Goal: Task Accomplishment & Management: Manage account settings

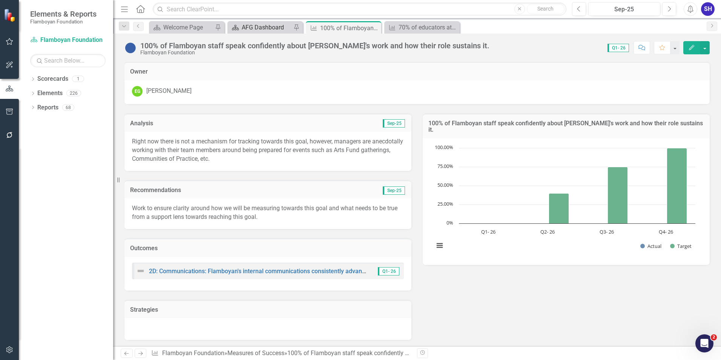
click at [262, 25] on div "AFG Dashboard" at bounding box center [267, 27] width 50 height 9
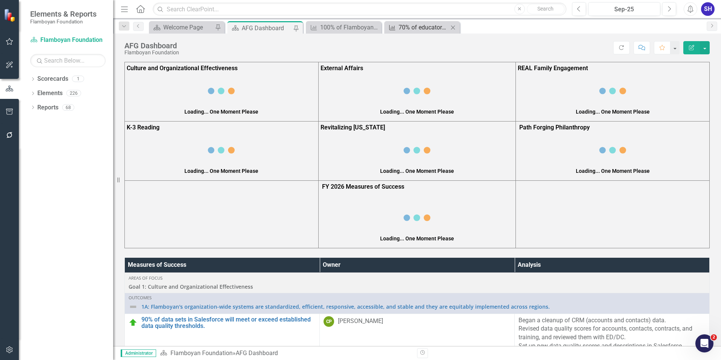
click at [426, 25] on div "70% of educators at our partner schools (Phase I – IV and School Based Training…" at bounding box center [424, 27] width 50 height 9
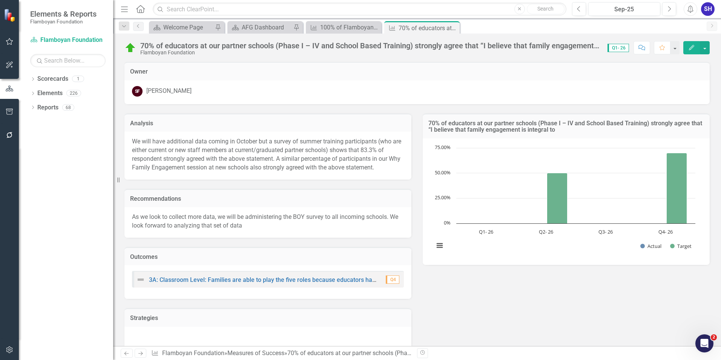
click at [0, 0] on icon "Close" at bounding box center [0, 0] width 0 height 0
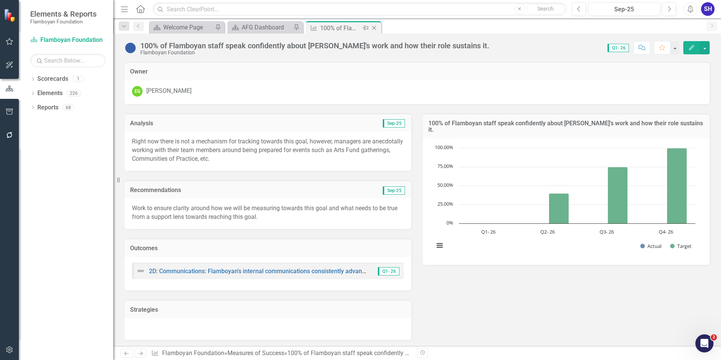
click at [374, 28] on icon at bounding box center [374, 28] width 4 height 4
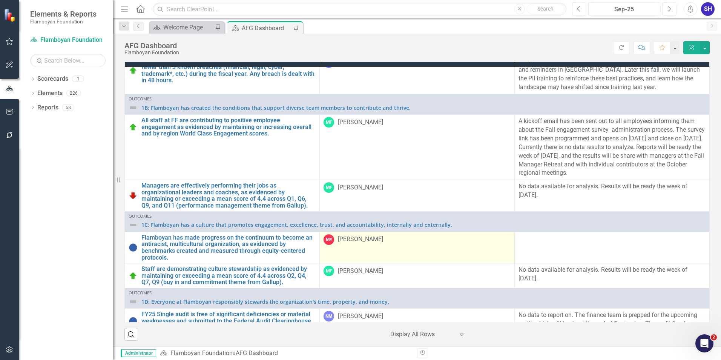
scroll to position [151, 0]
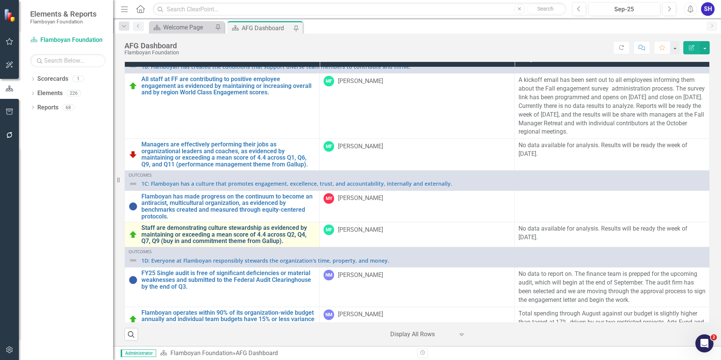
click at [238, 234] on link "Staff are demonstrating culture stewardship as evidenced by maintaining or exce…" at bounding box center [228, 234] width 174 height 20
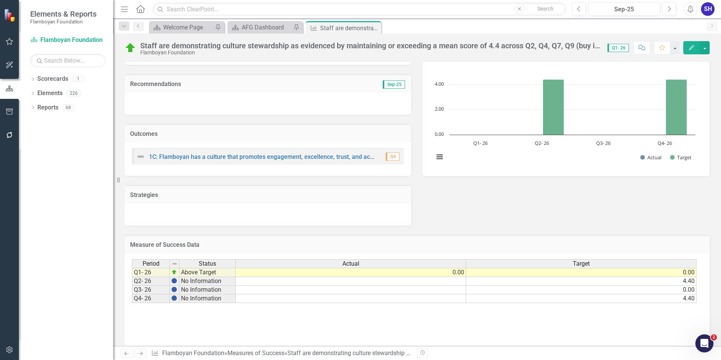
scroll to position [96, 0]
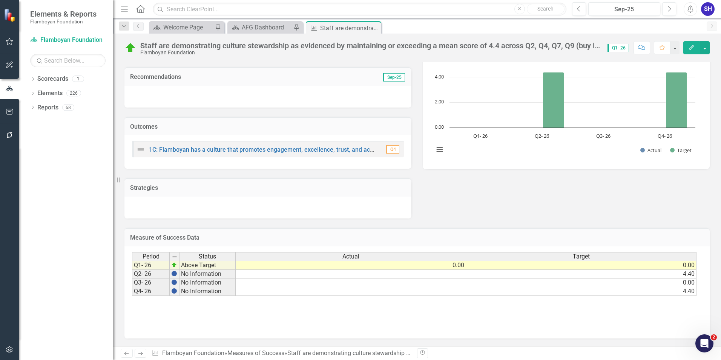
click at [452, 264] on td "0.00" at bounding box center [351, 265] width 231 height 9
click at [460, 267] on td "0.00" at bounding box center [351, 265] width 231 height 9
type textarea "0"
click at [460, 267] on textarea "0" at bounding box center [350, 265] width 231 height 9
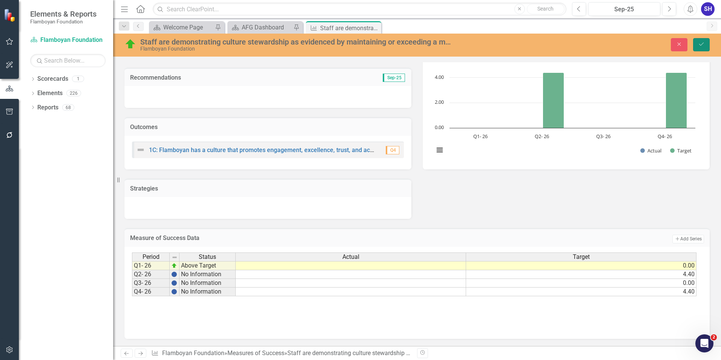
click at [706, 46] on button "Save" at bounding box center [701, 44] width 17 height 13
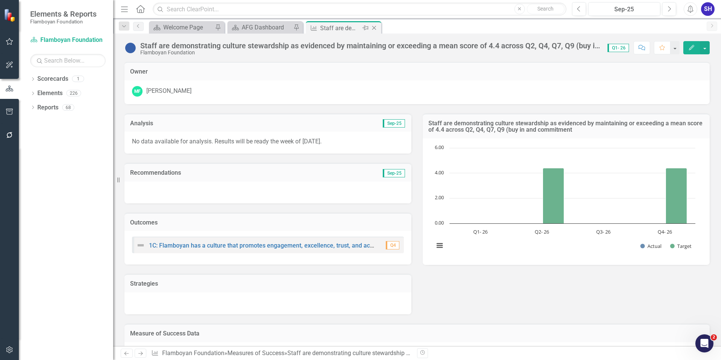
click at [374, 28] on icon "Close" at bounding box center [374, 28] width 8 height 6
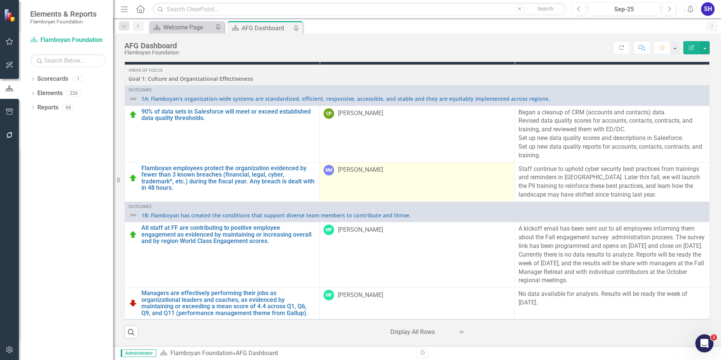
scroll to position [38, 0]
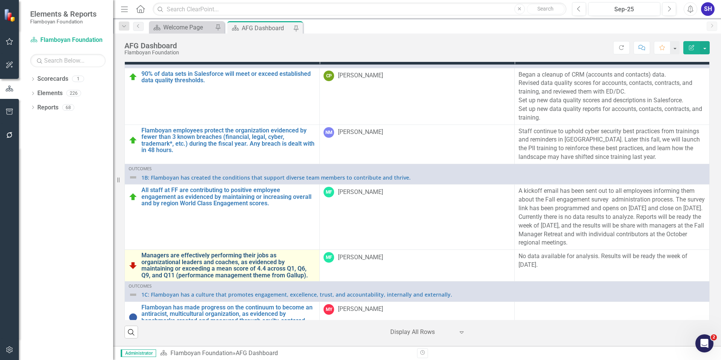
click at [256, 264] on link "Managers are effectively performing their jobs as organizational leaders and co…" at bounding box center [228, 265] width 174 height 26
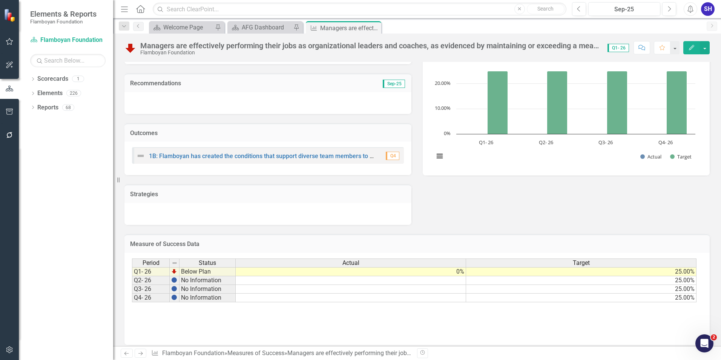
scroll to position [96, 0]
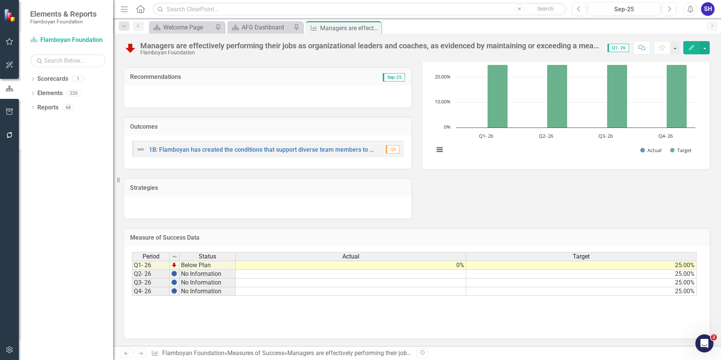
click at [459, 268] on td "0%" at bounding box center [351, 265] width 231 height 9
type textarea "0"
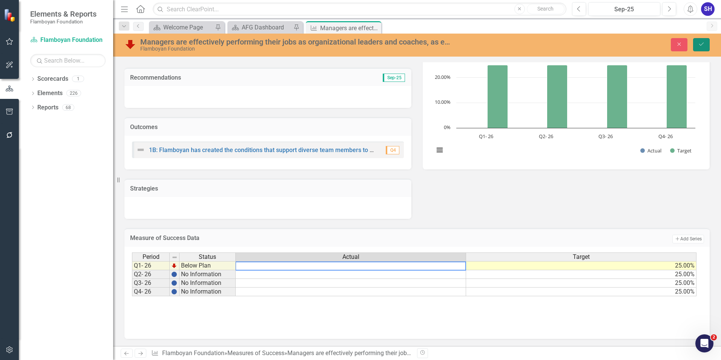
click at [703, 46] on icon "Save" at bounding box center [701, 43] width 7 height 5
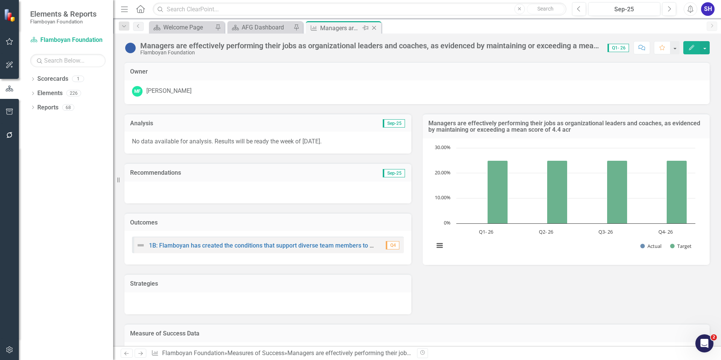
click at [375, 27] on icon "Close" at bounding box center [374, 28] width 8 height 6
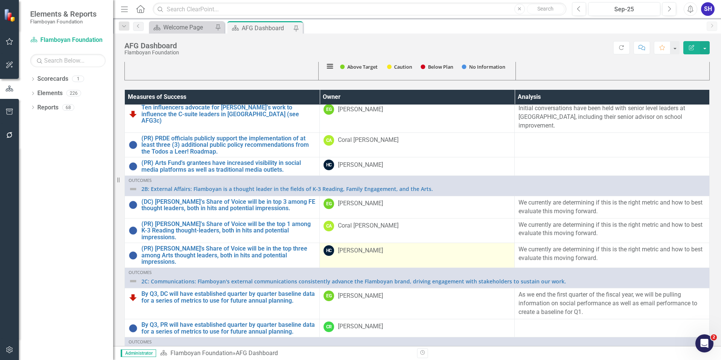
scroll to position [604, 0]
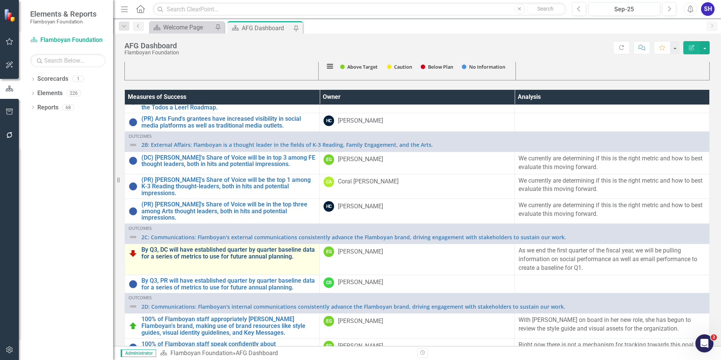
click at [255, 248] on link "By Q3, DC will have established quarter by quarter baseline data for a series o…" at bounding box center [228, 252] width 174 height 13
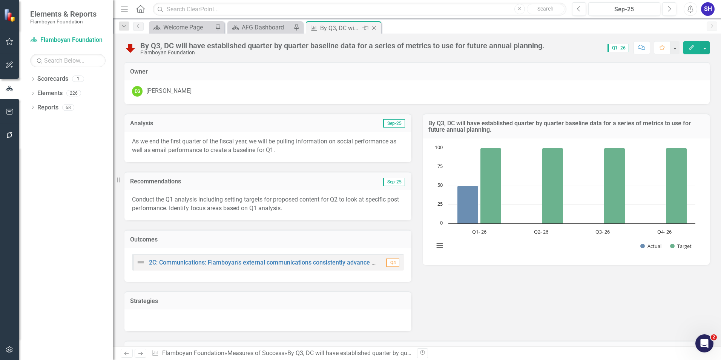
click at [376, 27] on icon "Close" at bounding box center [374, 28] width 8 height 6
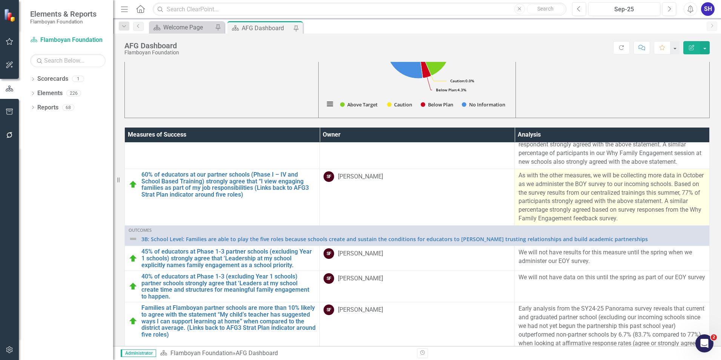
scroll to position [981, 0]
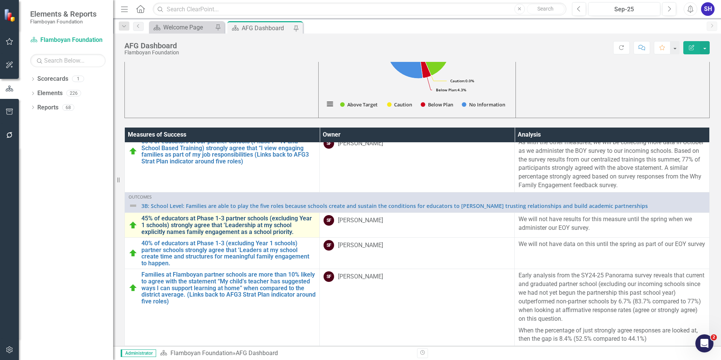
click at [220, 226] on link "45% of educators at Phase 1-3 partner schools (excluding Year 1 schools) strong…" at bounding box center [228, 225] width 174 height 20
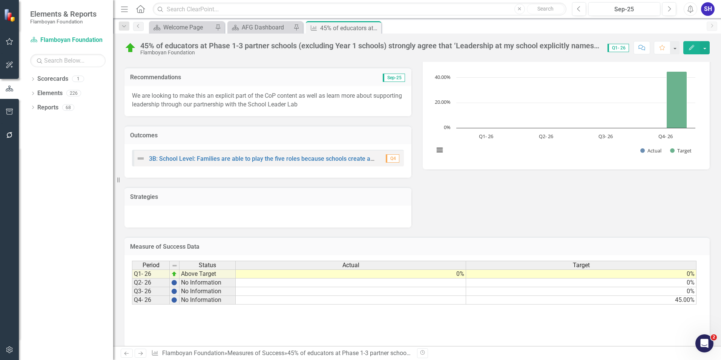
scroll to position [104, 0]
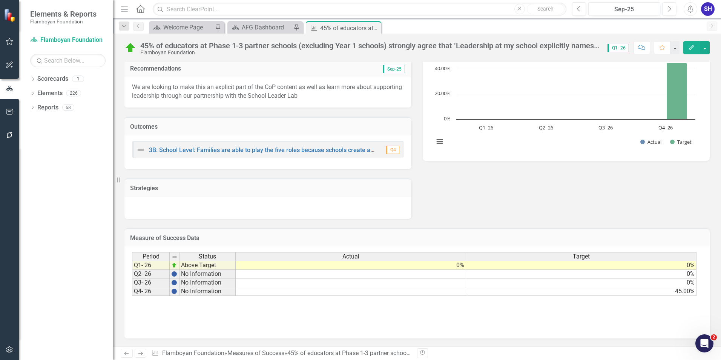
click at [453, 267] on td "0%" at bounding box center [351, 265] width 231 height 9
click at [460, 267] on td "0%" at bounding box center [351, 265] width 231 height 9
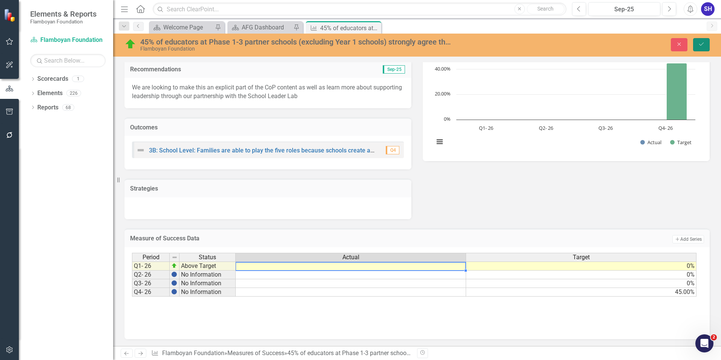
click at [701, 46] on icon "Save" at bounding box center [701, 43] width 7 height 5
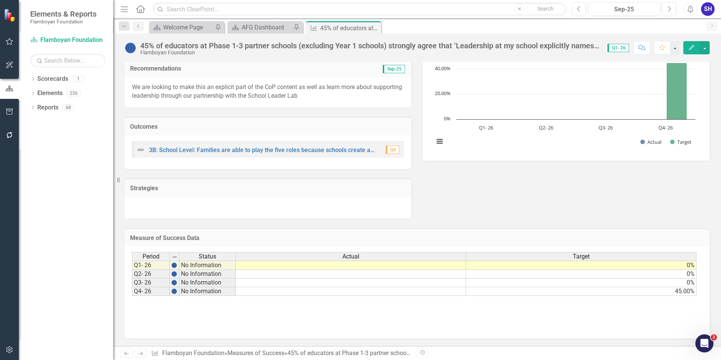
scroll to position [0, 0]
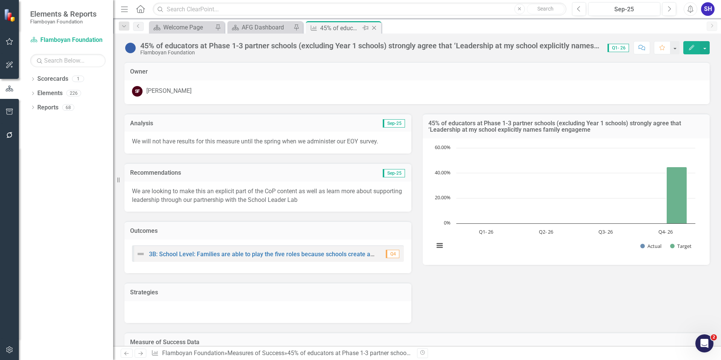
click at [375, 27] on icon "Close" at bounding box center [374, 28] width 8 height 6
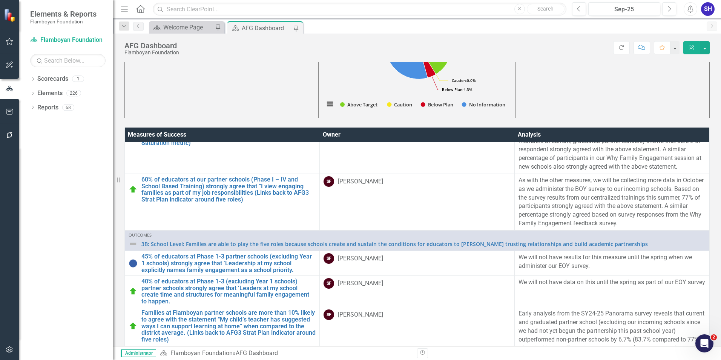
scroll to position [943, 0]
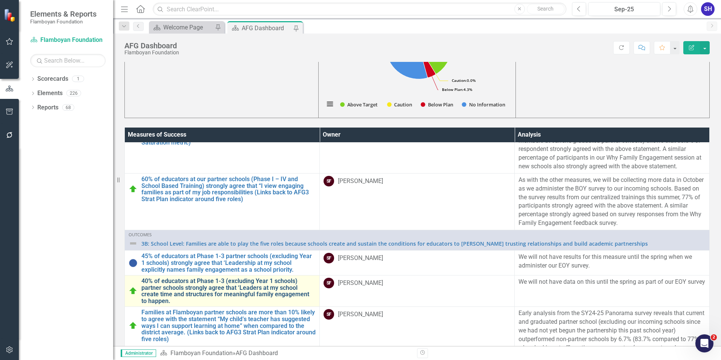
click at [239, 279] on link "40% of educators at Phase 1-3 (excluding Year 1 schools) partner schools strong…" at bounding box center [228, 291] width 174 height 26
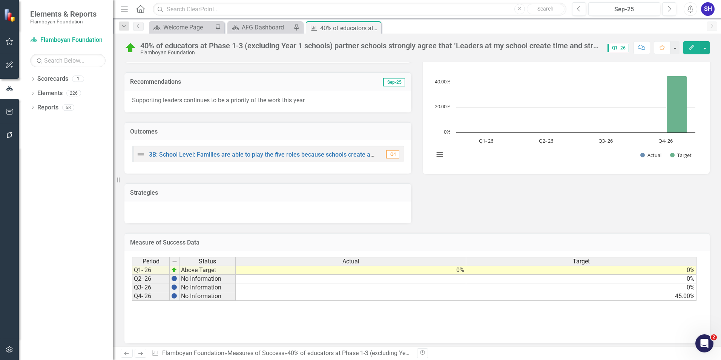
scroll to position [96, 0]
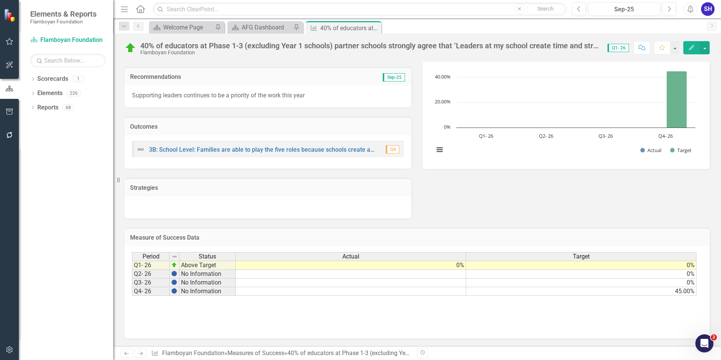
click at [447, 267] on td "0%" at bounding box center [351, 265] width 231 height 9
type textarea "0"
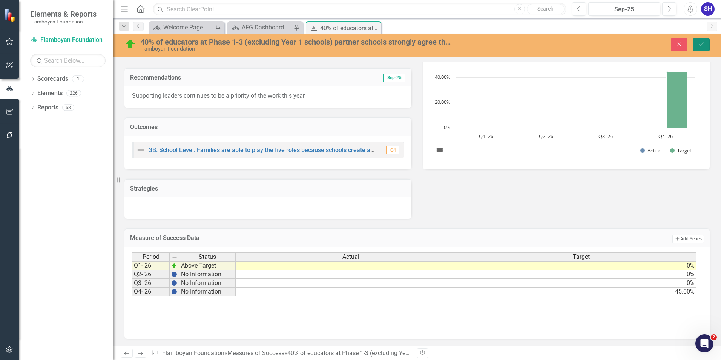
click at [705, 44] on button "Save" at bounding box center [701, 44] width 17 height 13
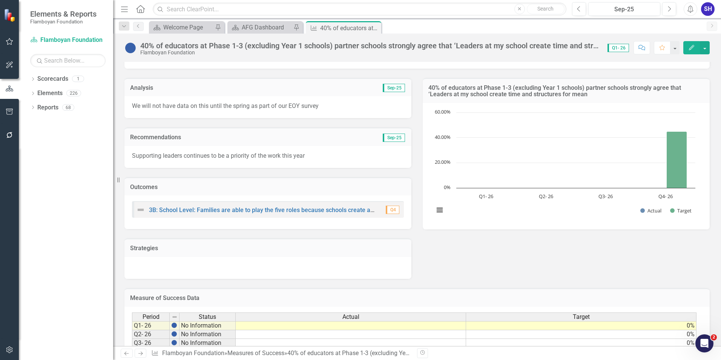
scroll to position [0, 0]
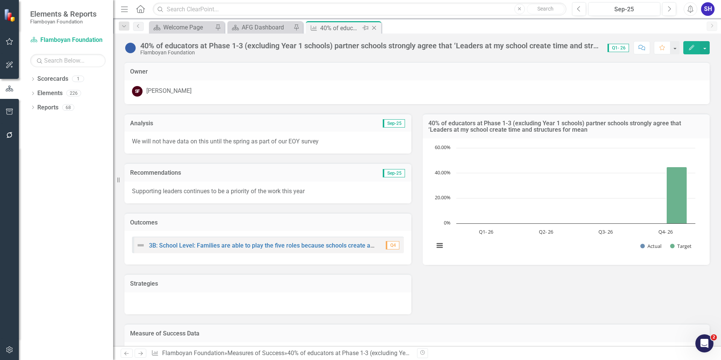
click at [375, 28] on icon "Close" at bounding box center [374, 28] width 8 height 6
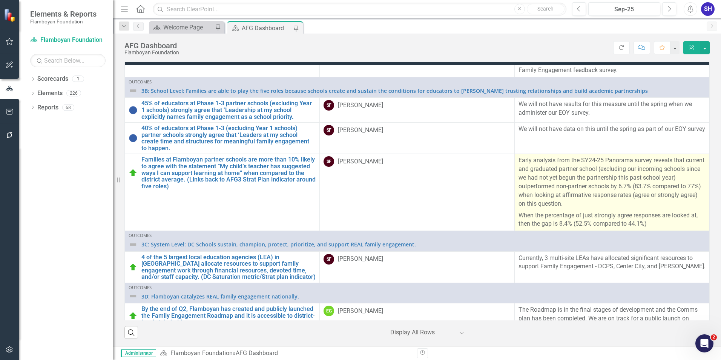
scroll to position [1056, 0]
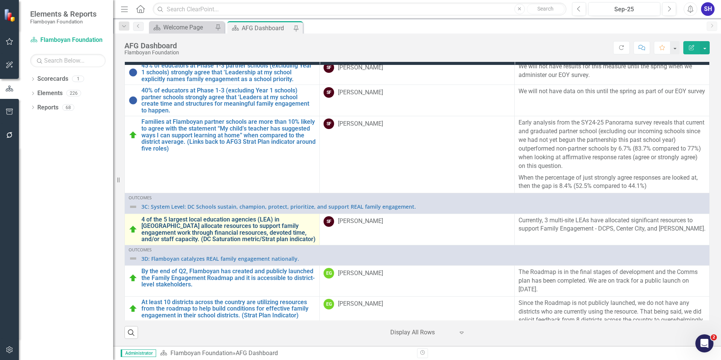
click at [236, 226] on link "4 of the 5 largest local education agencies (LEA) in [GEOGRAPHIC_DATA] allocate…" at bounding box center [228, 229] width 174 height 26
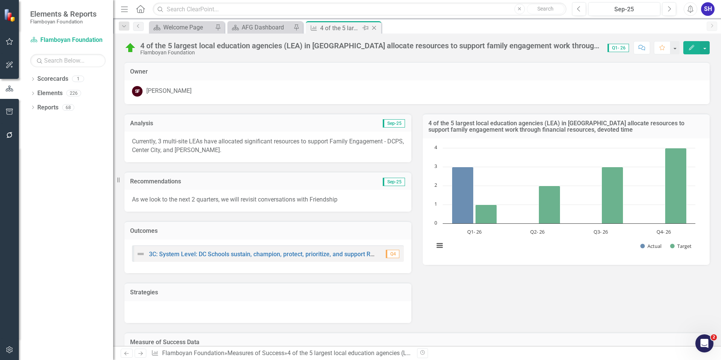
click at [377, 29] on icon "Close" at bounding box center [374, 28] width 8 height 6
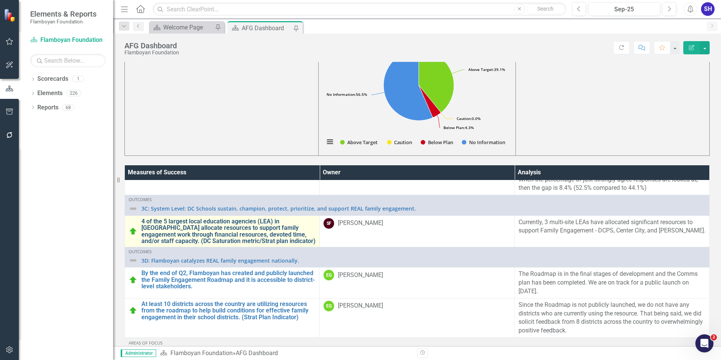
scroll to position [1207, 0]
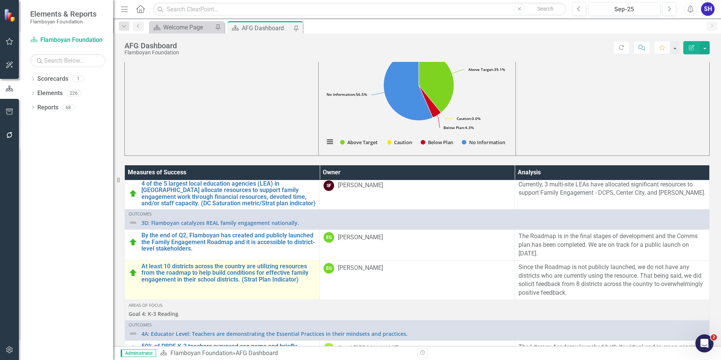
click at [271, 281] on td "At least 10 districts across the country are utilizing resources from the roadm…" at bounding box center [222, 279] width 195 height 39
click at [269, 276] on link "At least 10 districts across the country are utilizing resources from the roadm…" at bounding box center [228, 273] width 174 height 20
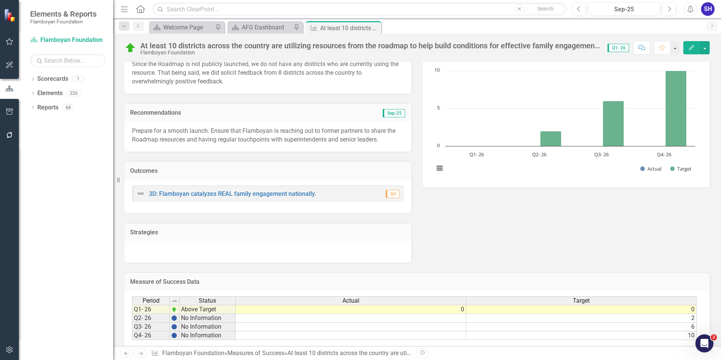
scroll to position [84, 0]
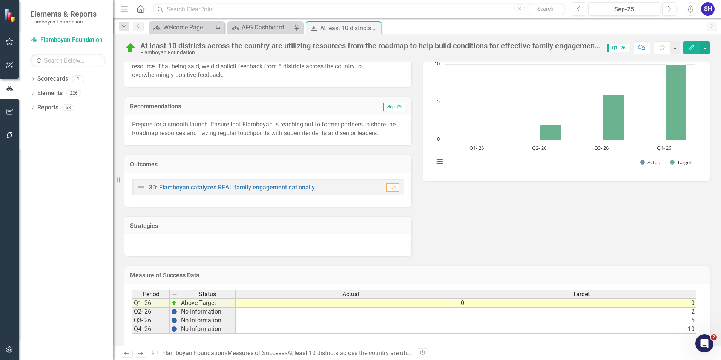
click at [449, 304] on td "0" at bounding box center [351, 302] width 231 height 9
type textarea "0"
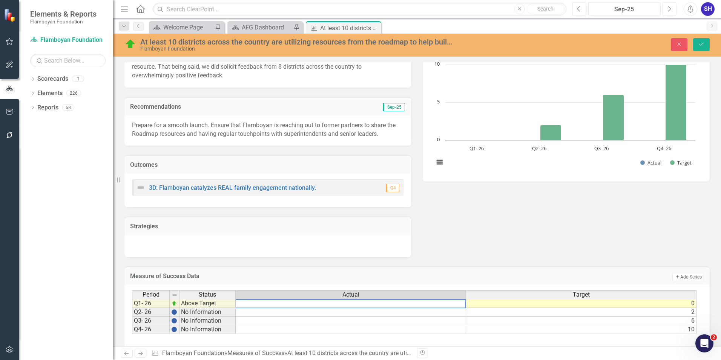
click at [484, 254] on div "Analysis Sep-25 Since the Roadmap is not publicly launched, we do not have any …" at bounding box center [417, 139] width 597 height 236
click at [704, 41] on button "Save" at bounding box center [701, 44] width 17 height 13
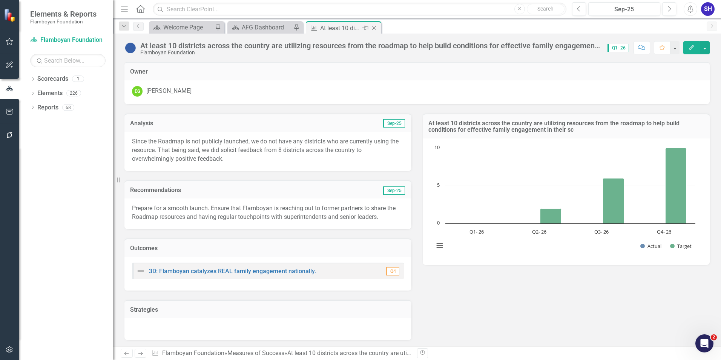
click at [375, 26] on icon "Close" at bounding box center [374, 28] width 8 height 6
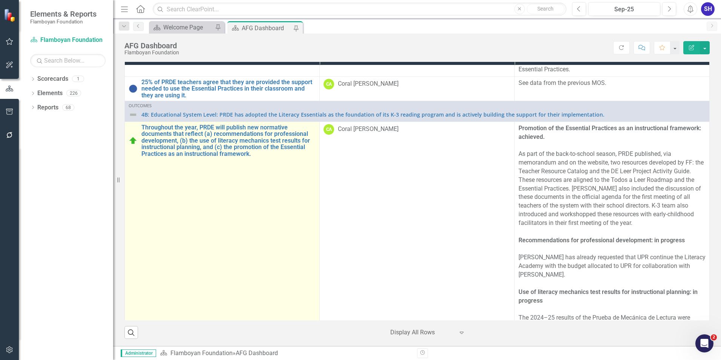
scroll to position [1622, 0]
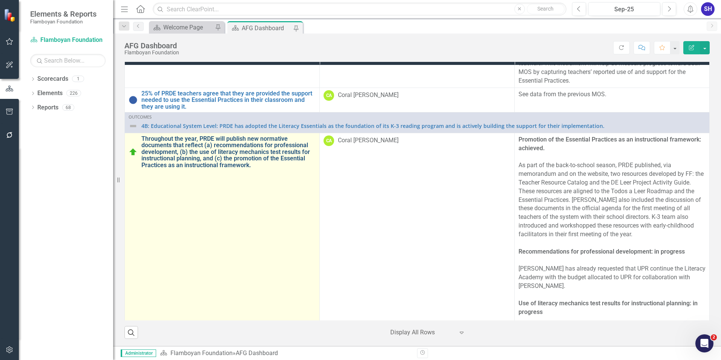
click at [224, 163] on link "Throughout the year, PRDE will publish new normative documents that reflect (a)…" at bounding box center [228, 151] width 174 height 33
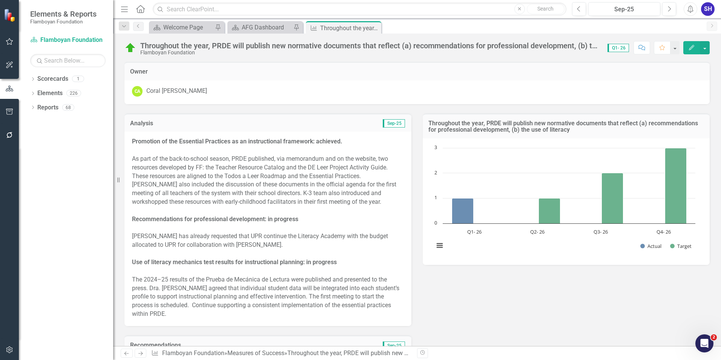
click at [0, 0] on icon "Close" at bounding box center [0, 0] width 0 height 0
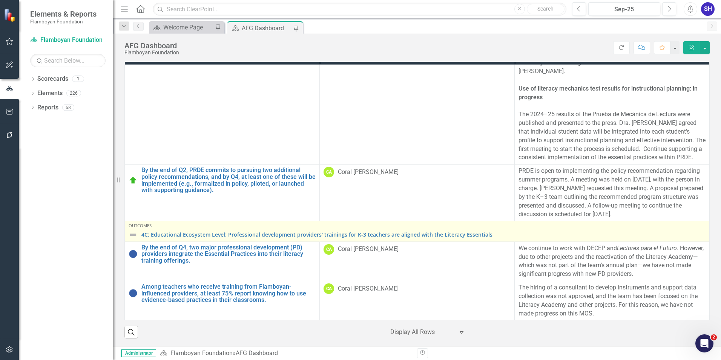
scroll to position [1849, 0]
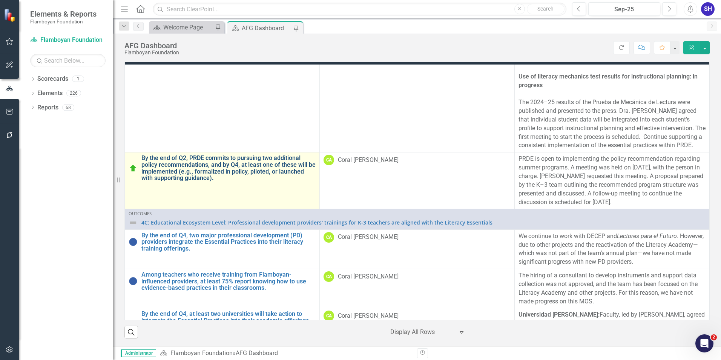
click at [226, 172] on link "By the end of Q2, PRDE commits to pursuing two additional policy recommendation…" at bounding box center [228, 168] width 174 height 26
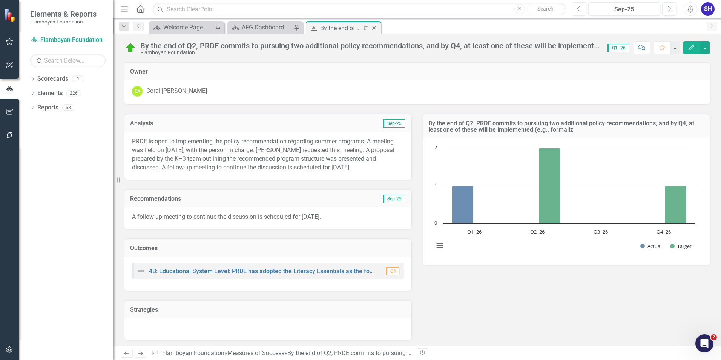
click at [372, 28] on icon "Close" at bounding box center [374, 28] width 8 height 6
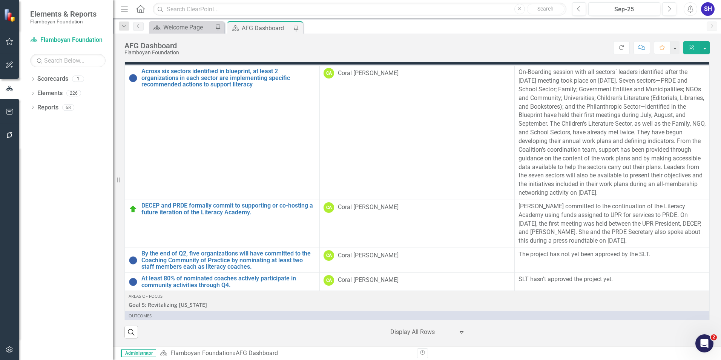
scroll to position [2264, 0]
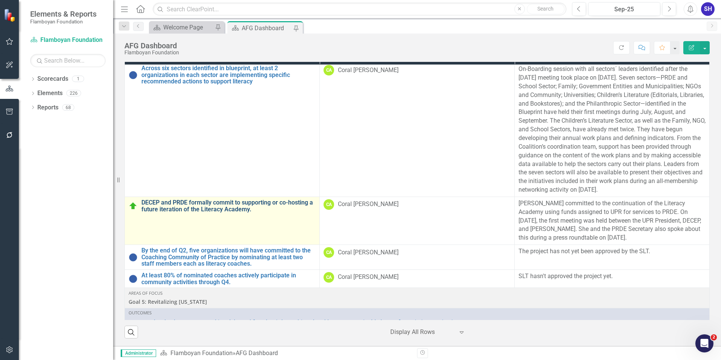
click at [249, 212] on link "DECEP and PRDE formally commit to supporting or co-hosting a future iteration o…" at bounding box center [228, 205] width 174 height 13
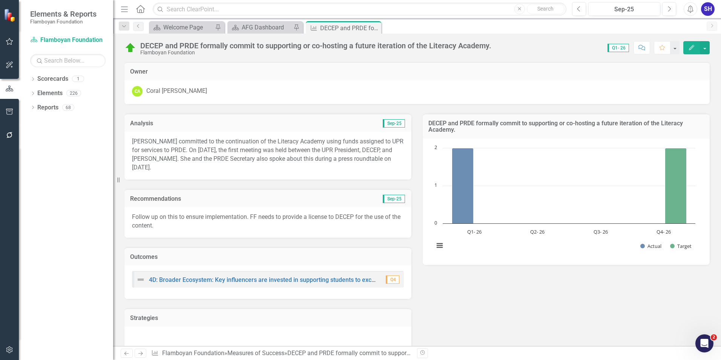
click at [0, 0] on icon "Close" at bounding box center [0, 0] width 0 height 0
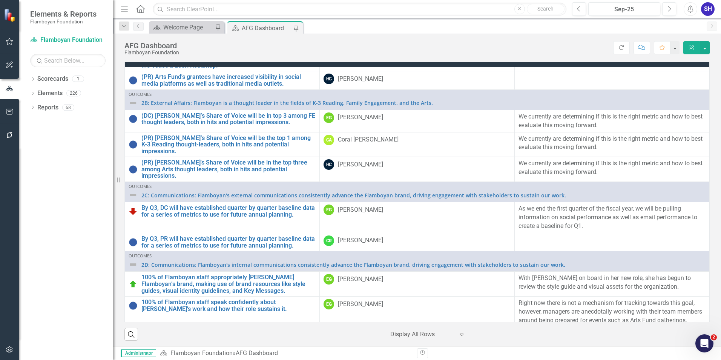
scroll to position [381, 0]
